Goal: Task Accomplishment & Management: Complete application form

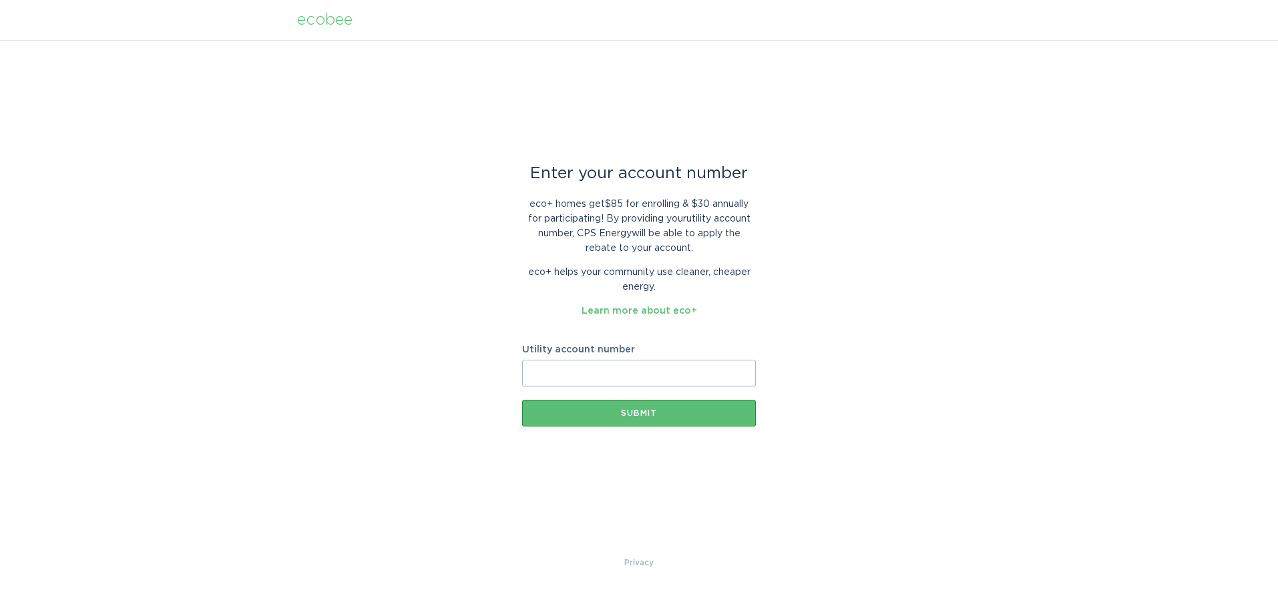
click at [651, 377] on input "Utility account number" at bounding box center [639, 373] width 234 height 27
type input "300-5883-138"
click at [650, 414] on div "Submit" at bounding box center [639, 413] width 220 height 8
